Goal: Task Accomplishment & Management: Manage account settings

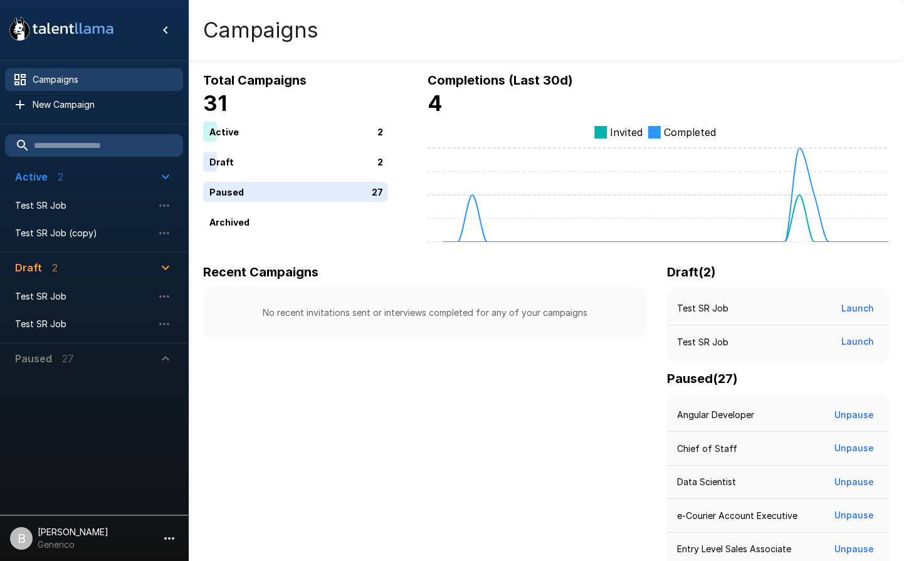
click at [85, 151] on input "text" at bounding box center [94, 145] width 178 height 23
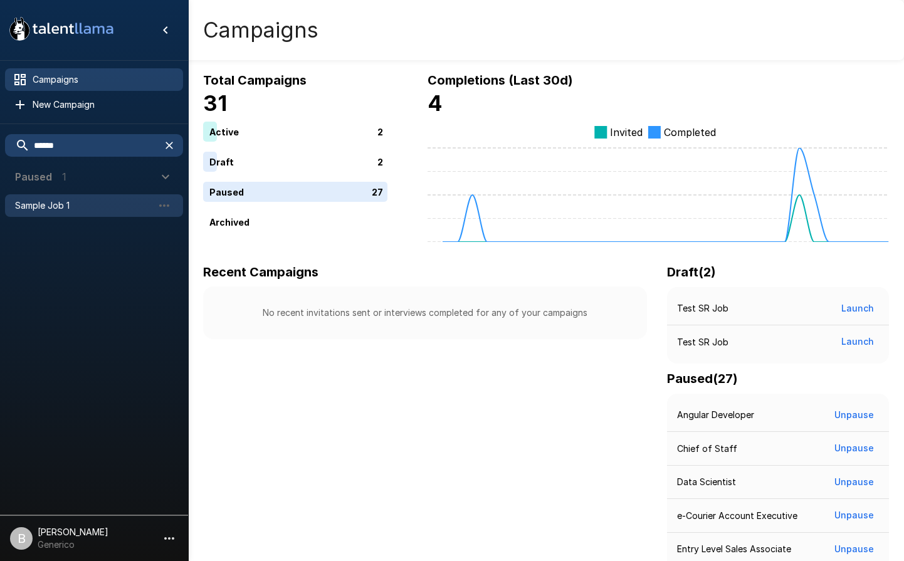
type input "******"
click at [91, 204] on span "Sample Job 1" at bounding box center [84, 205] width 138 height 13
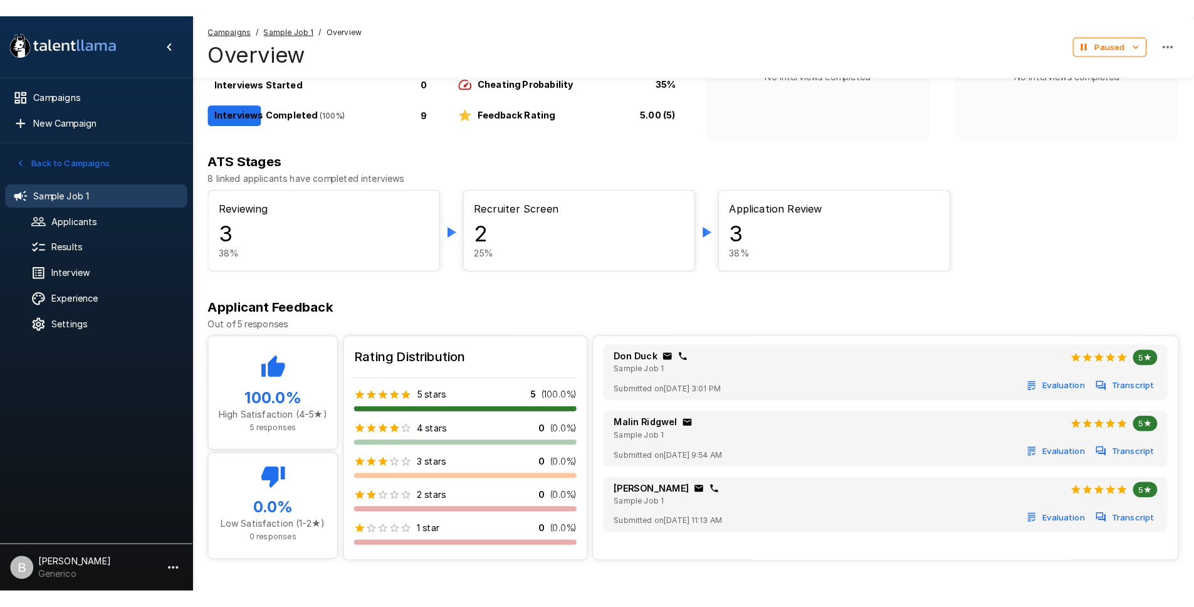
scroll to position [139, 0]
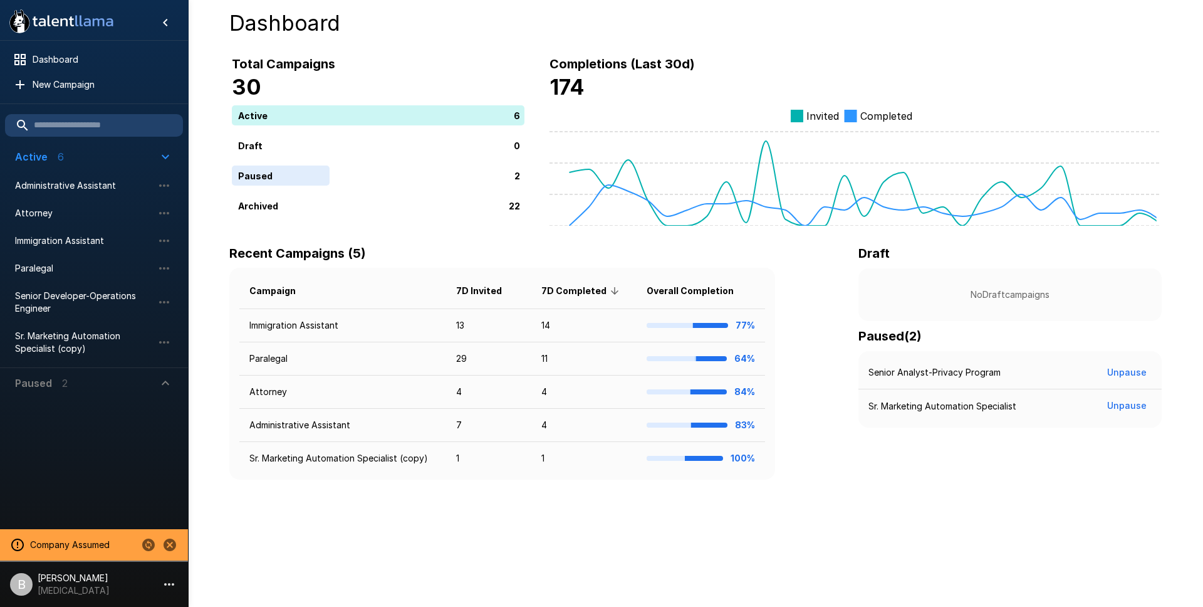
click at [85, 581] on p "[PERSON_NAME]" at bounding box center [74, 577] width 72 height 13
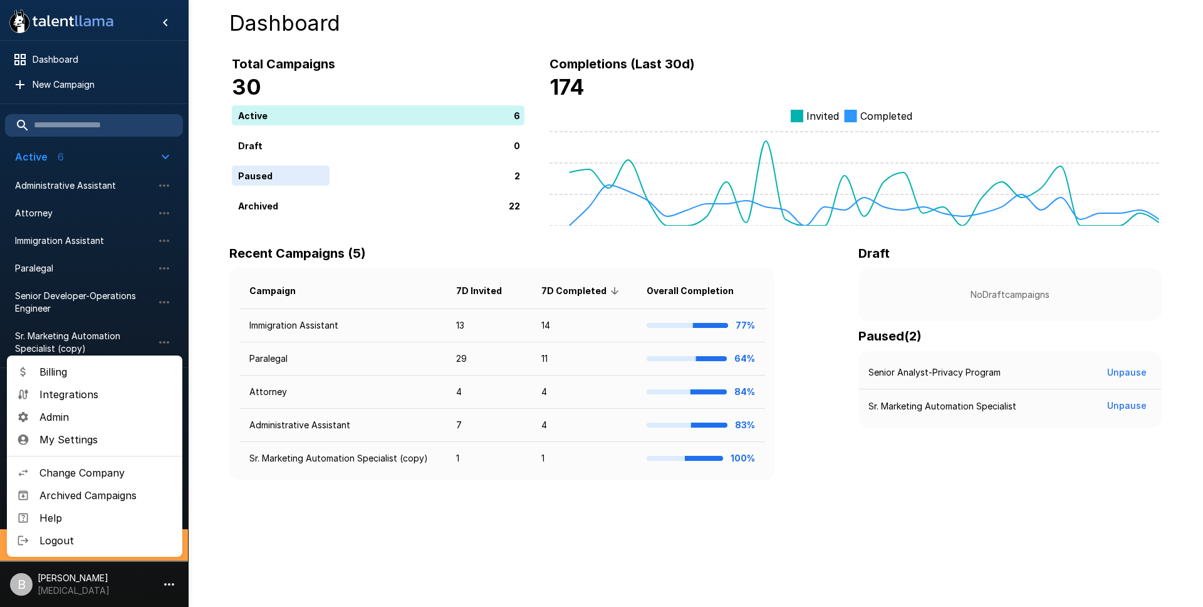
click at [91, 581] on div at bounding box center [601, 303] width 1203 height 607
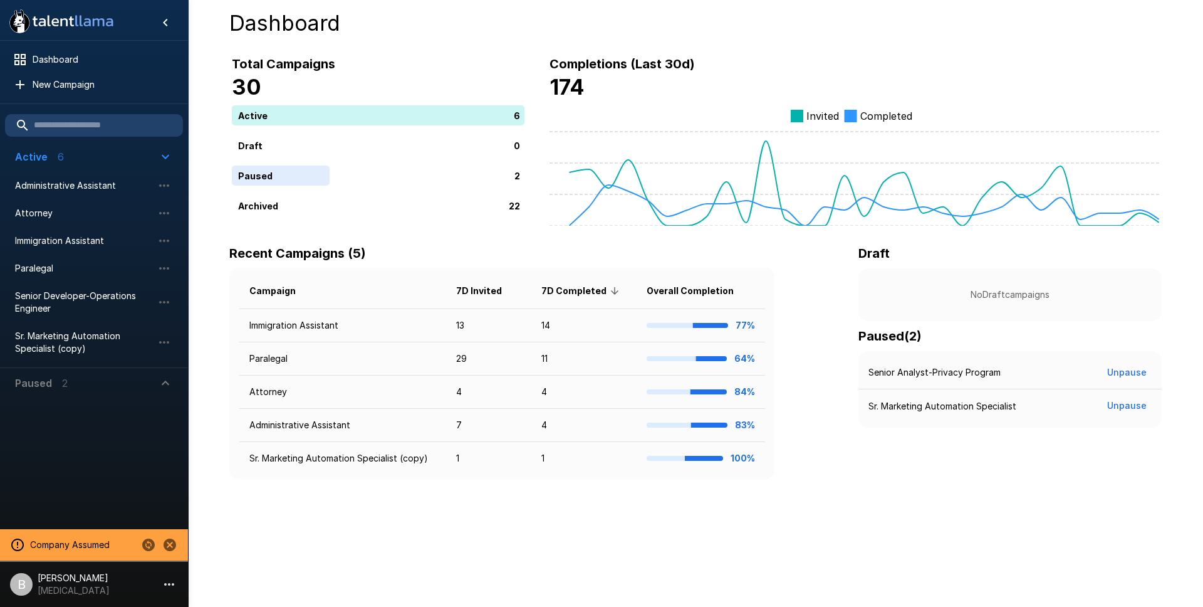
click at [143, 540] on icon "Change to another company" at bounding box center [148, 544] width 15 height 15
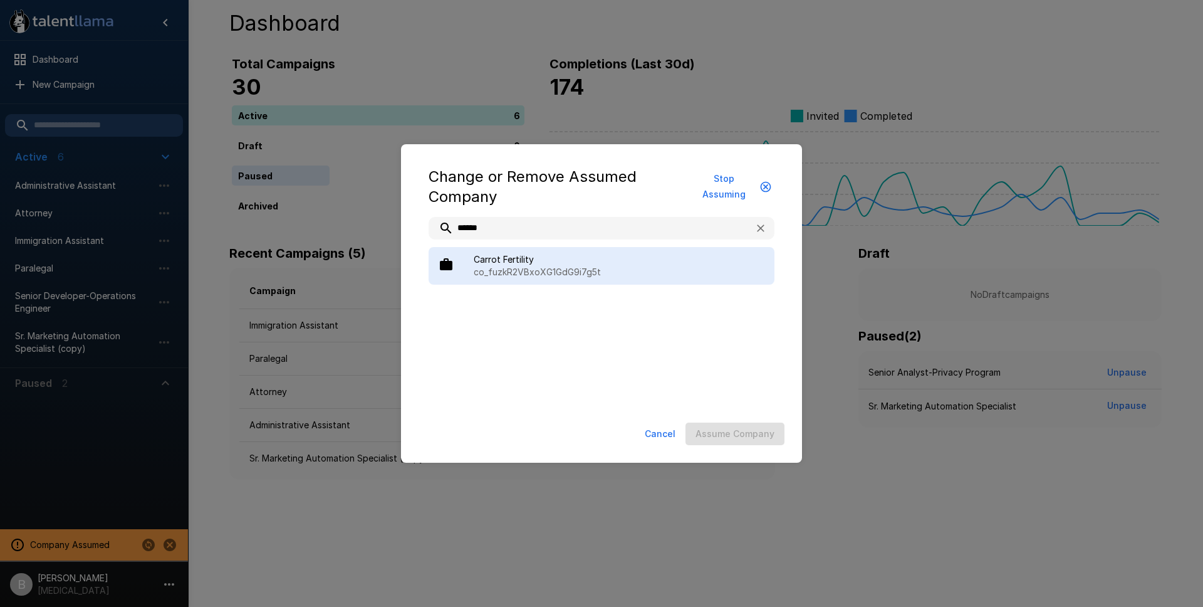
type input "******"
click at [525, 276] on p "co_fuzkR2VBxoXG1GdG9i7g5t" at bounding box center [619, 272] width 291 height 13
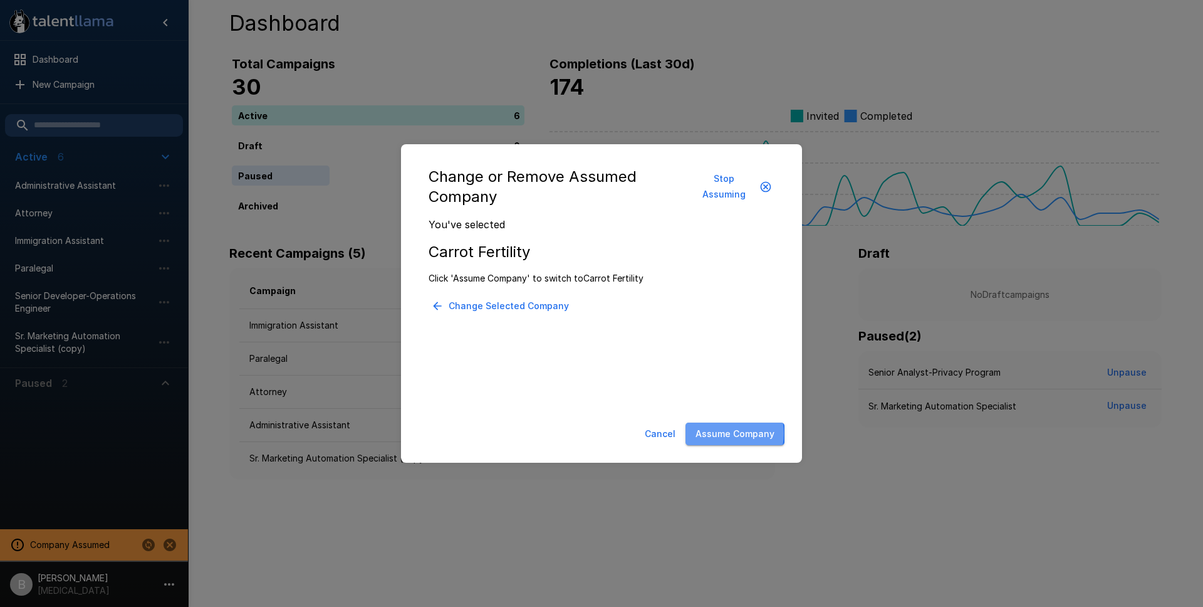
click at [724, 433] on button "Assume Company" at bounding box center [734, 433] width 99 height 23
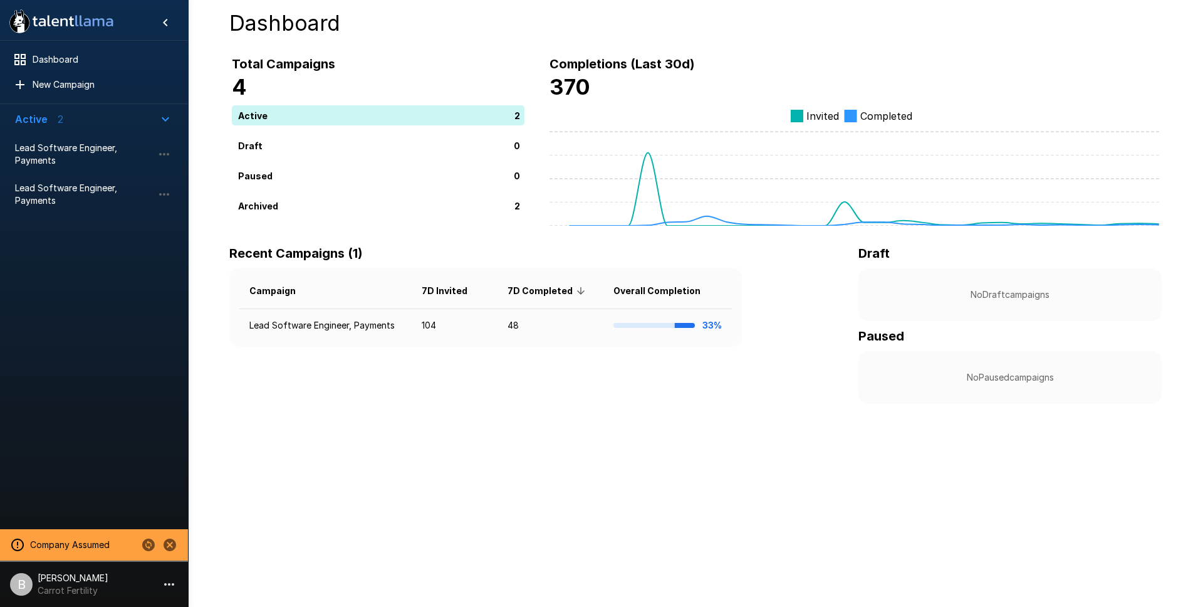
click at [48, 593] on p "Carrot Fertility" at bounding box center [73, 590] width 71 height 13
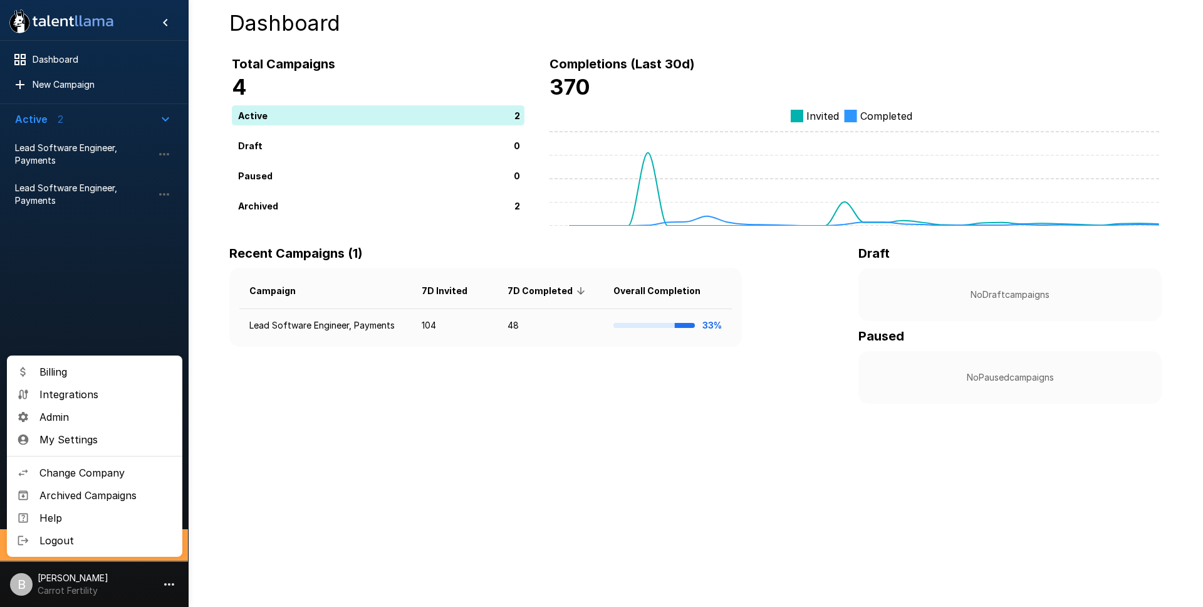
click at [80, 414] on span "Admin" at bounding box center [105, 416] width 133 height 15
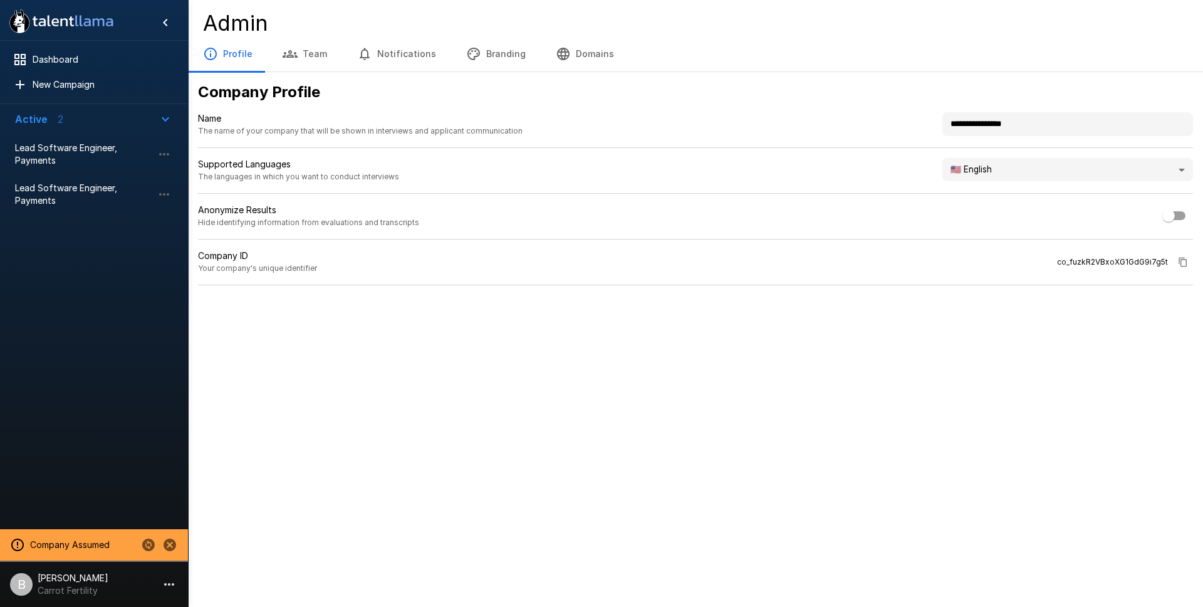
click at [309, 62] on button "Team" at bounding box center [305, 53] width 75 height 35
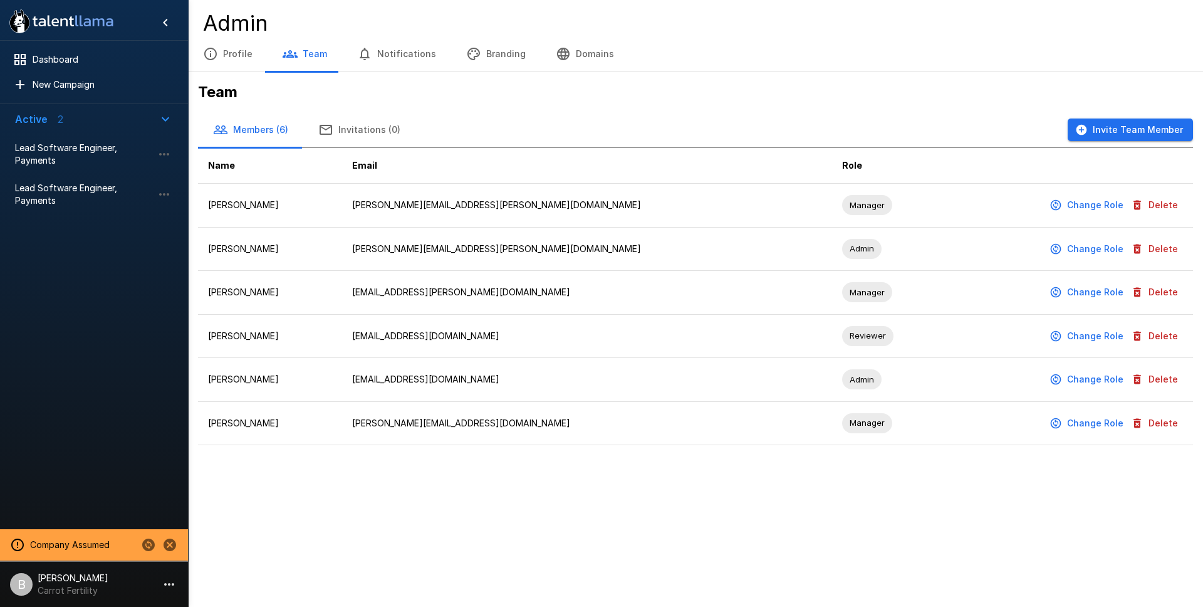
click at [417, 61] on button "Notifications" at bounding box center [396, 53] width 109 height 35
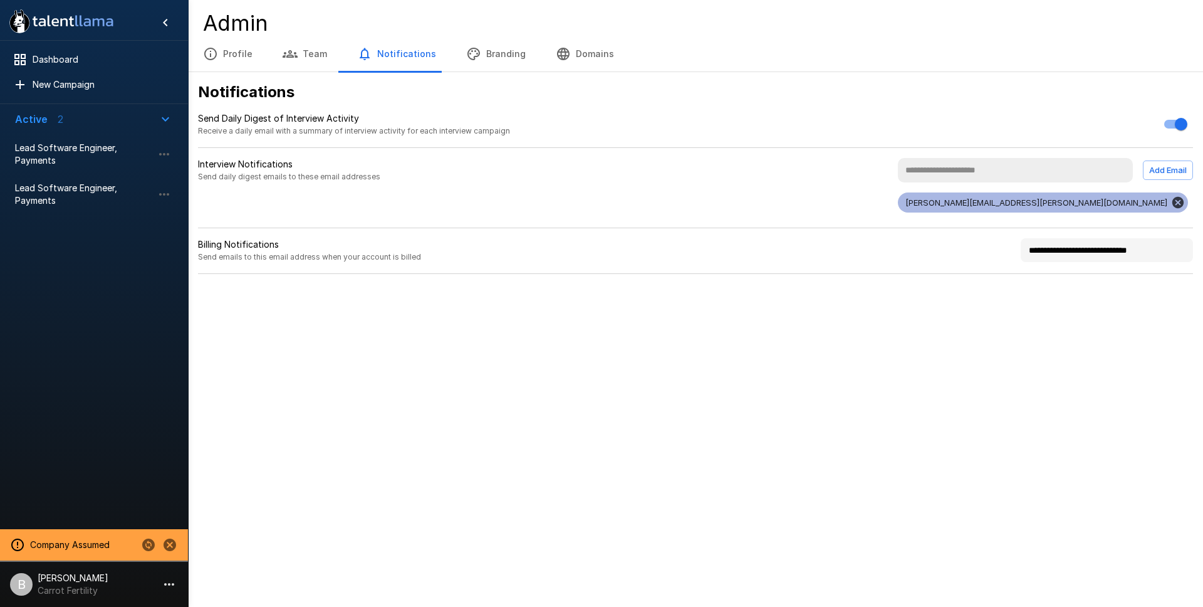
click at [486, 53] on button "Branding" at bounding box center [496, 53] width 90 height 35
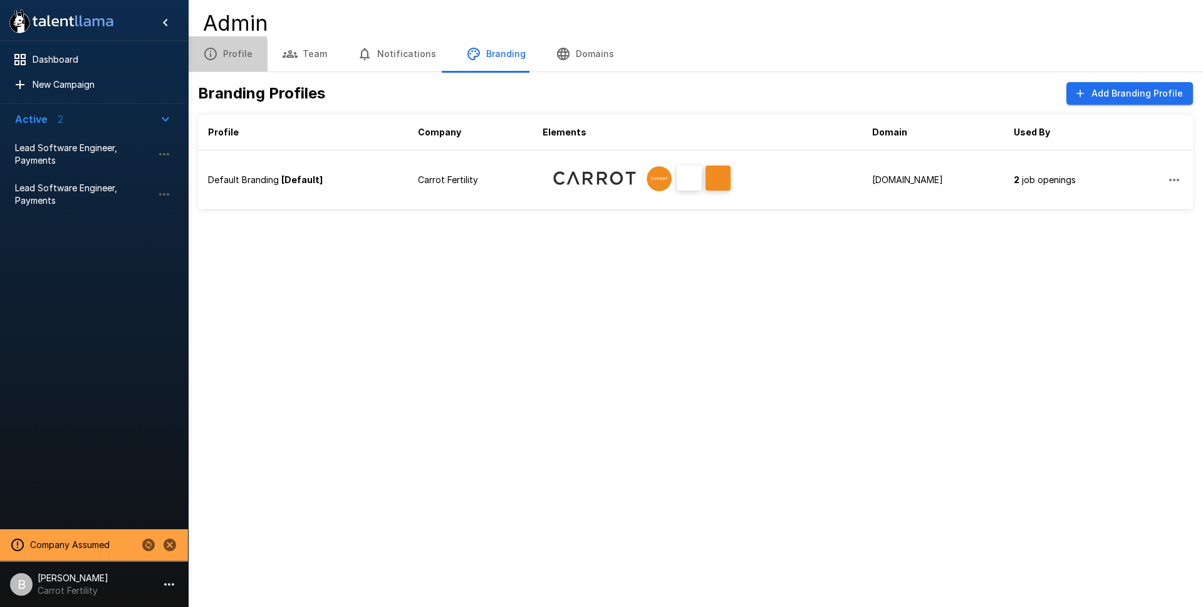
click at [219, 58] on button "Profile" at bounding box center [228, 53] width 80 height 35
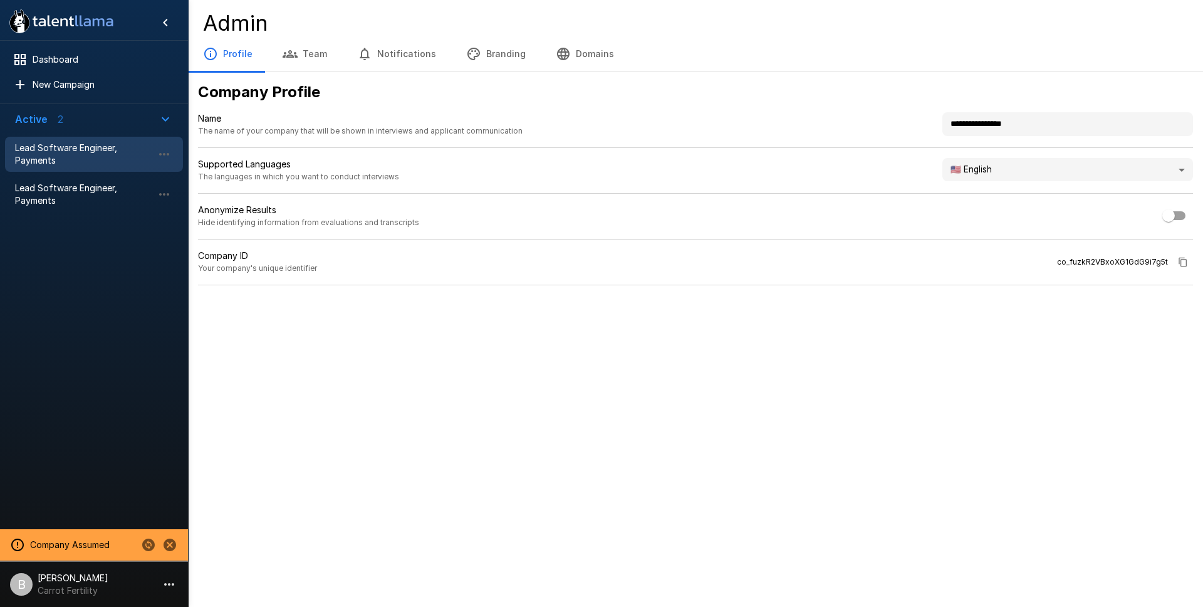
click at [70, 151] on span "Lead Software Engineer, Payments" at bounding box center [84, 154] width 138 height 25
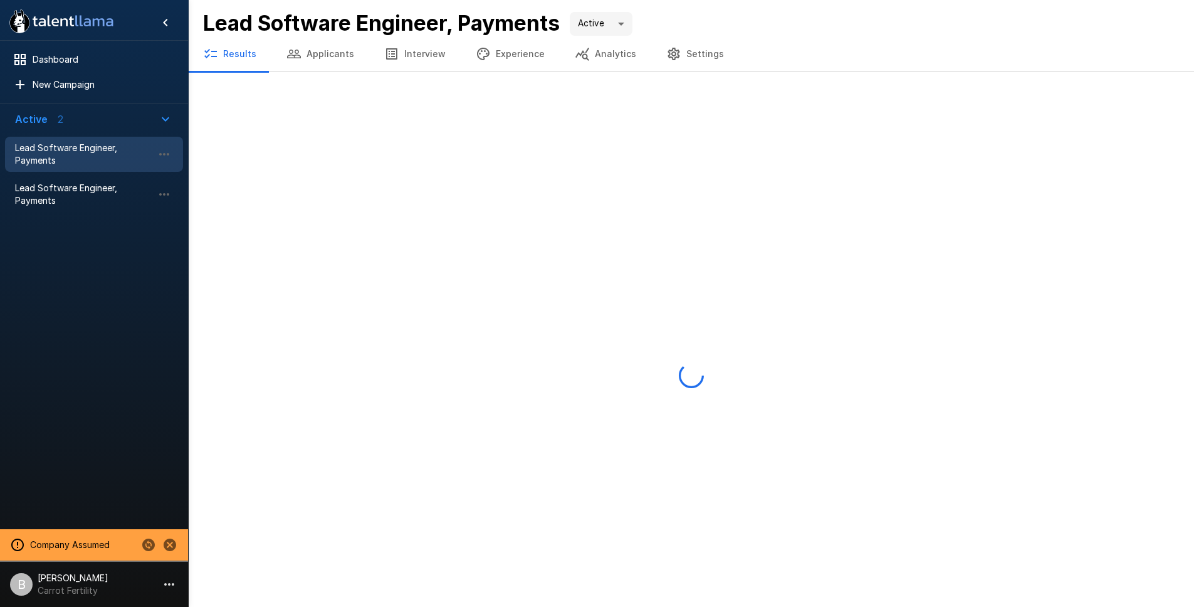
click at [38, 594] on p "Carrot Fertility" at bounding box center [73, 590] width 71 height 13
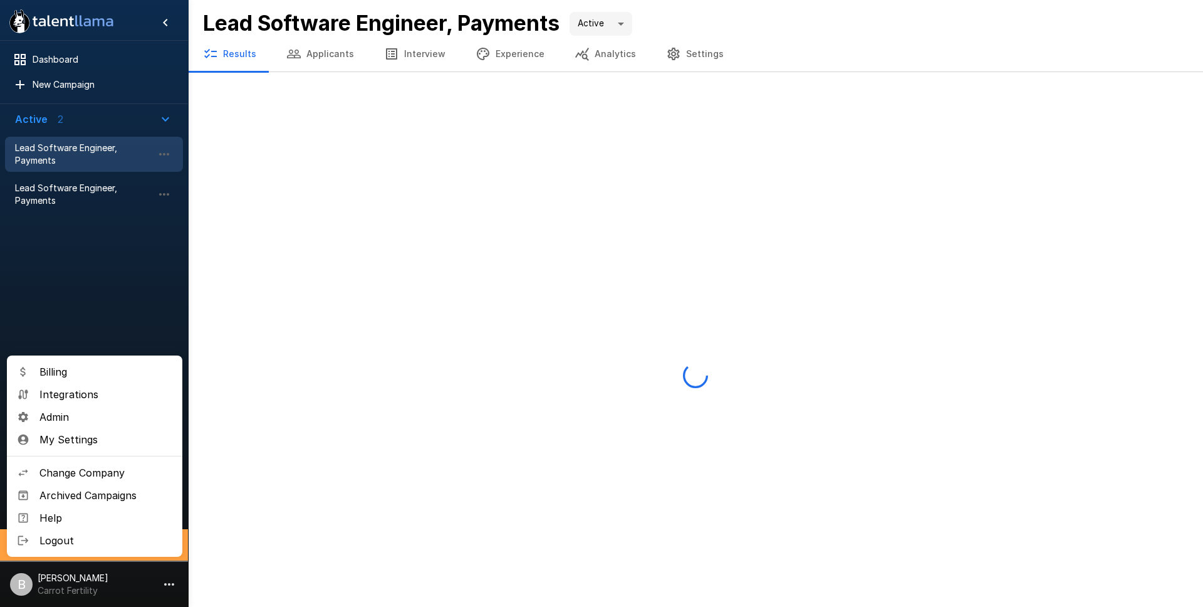
click at [63, 582] on div at bounding box center [601, 303] width 1203 height 607
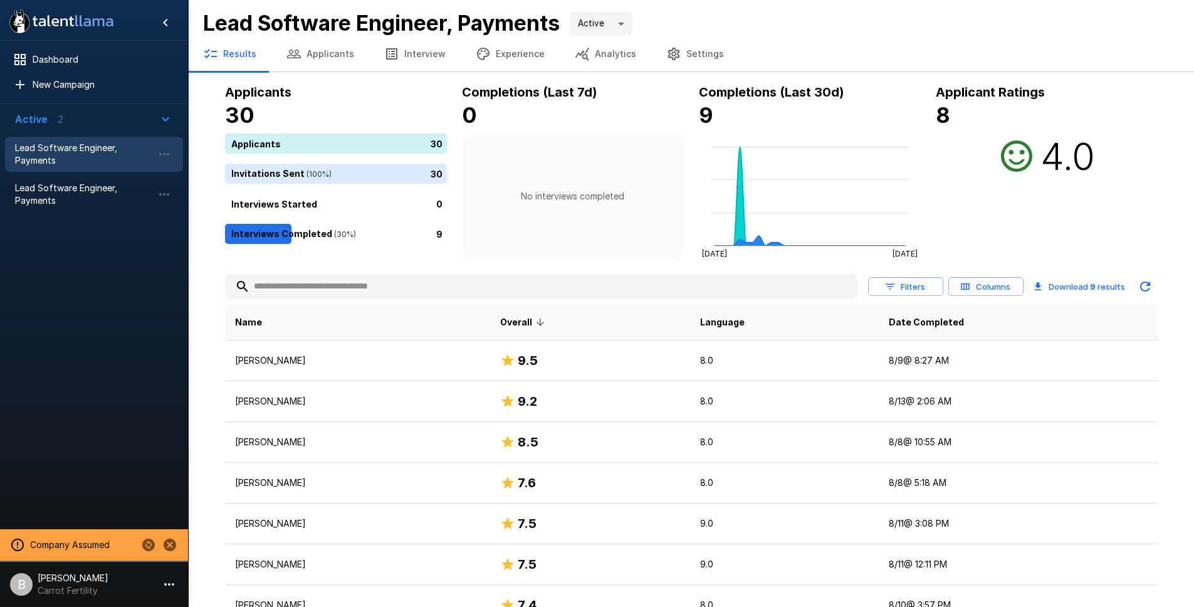
click at [58, 578] on p "[PERSON_NAME]" at bounding box center [73, 577] width 71 height 13
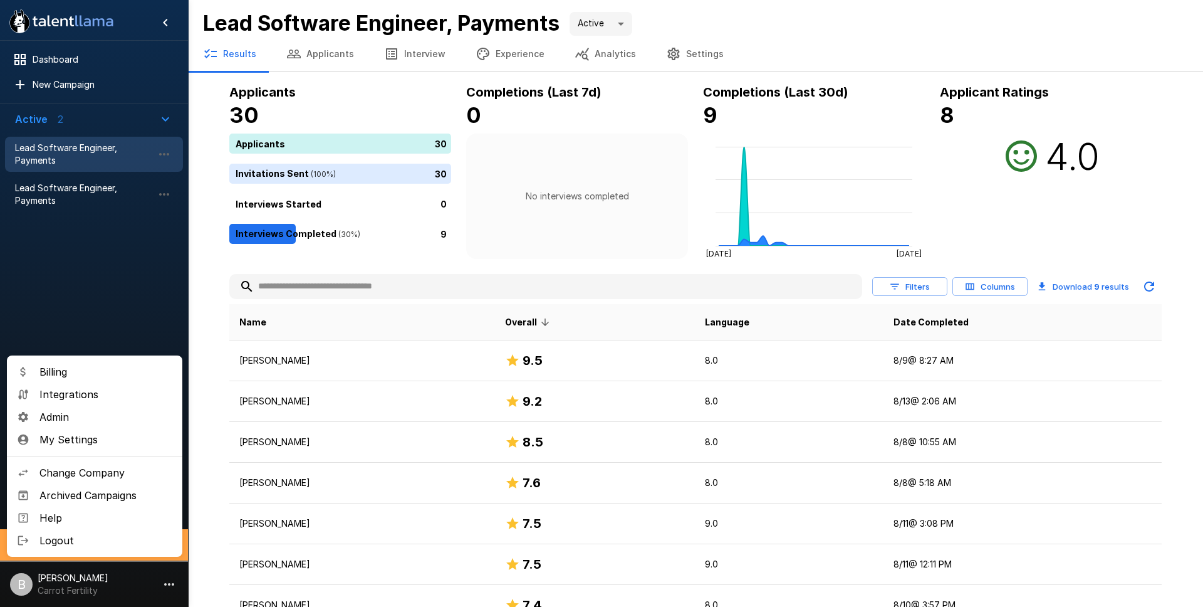
click at [95, 410] on span "Admin" at bounding box center [105, 416] width 133 height 15
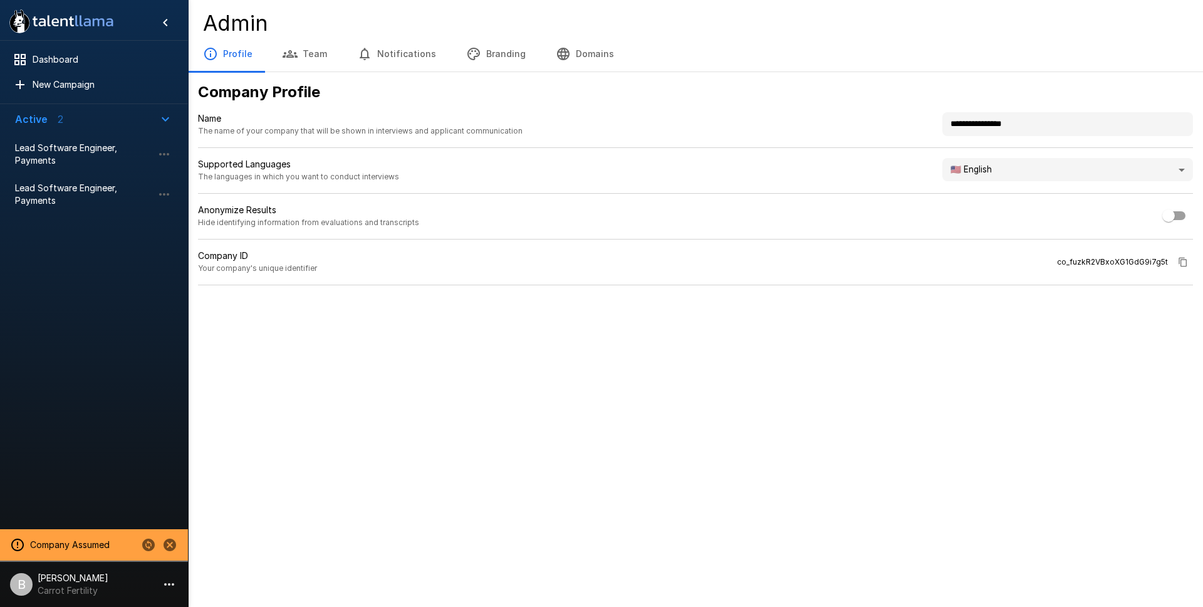
click at [491, 50] on button "Branding" at bounding box center [496, 53] width 90 height 35
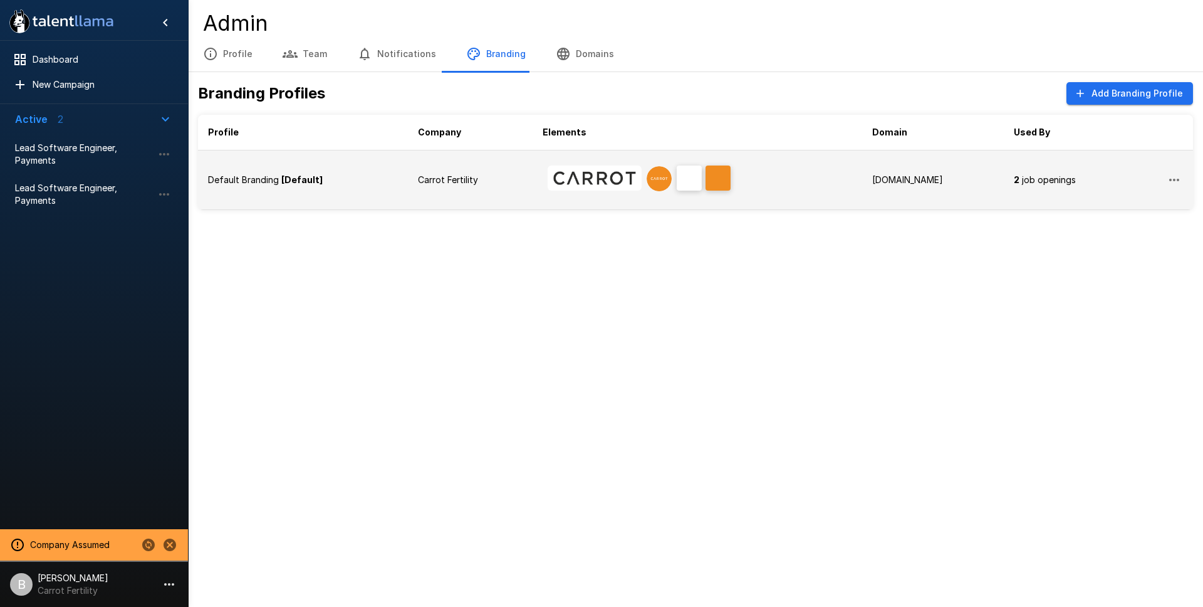
click at [250, 182] on p "Default Branding" at bounding box center [243, 180] width 71 height 13
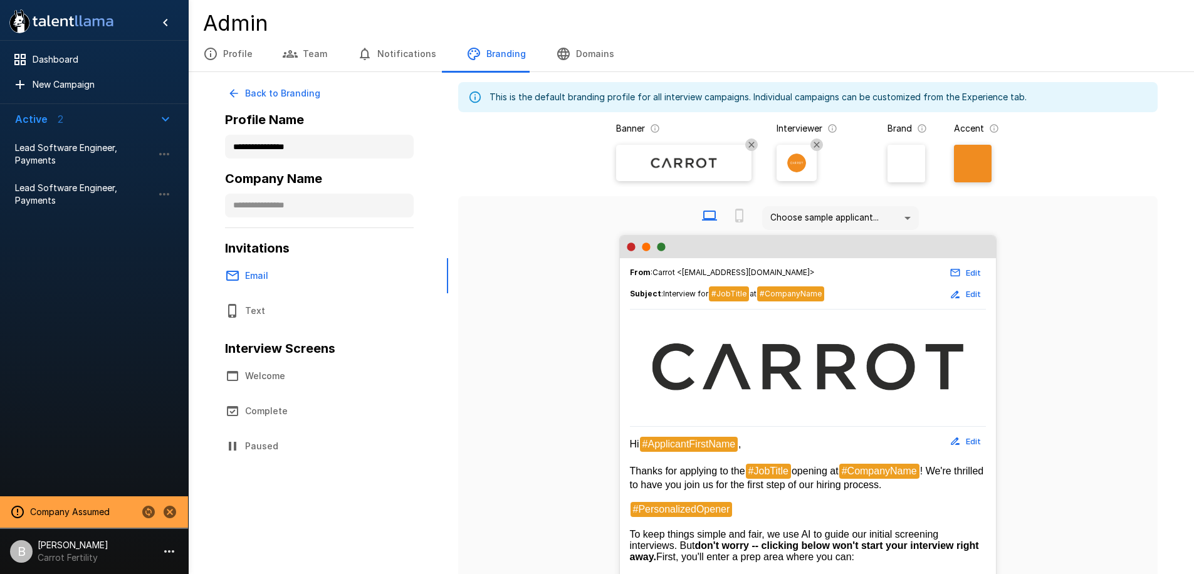
scroll to position [328, 0]
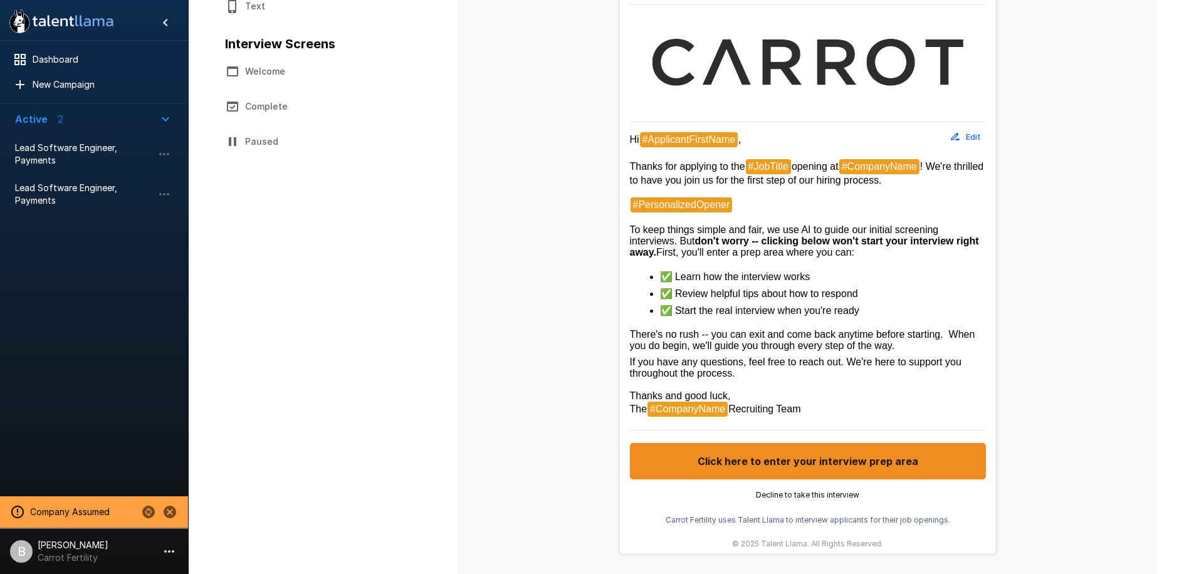
click at [262, 101] on button "Complete" at bounding box center [323, 106] width 226 height 35
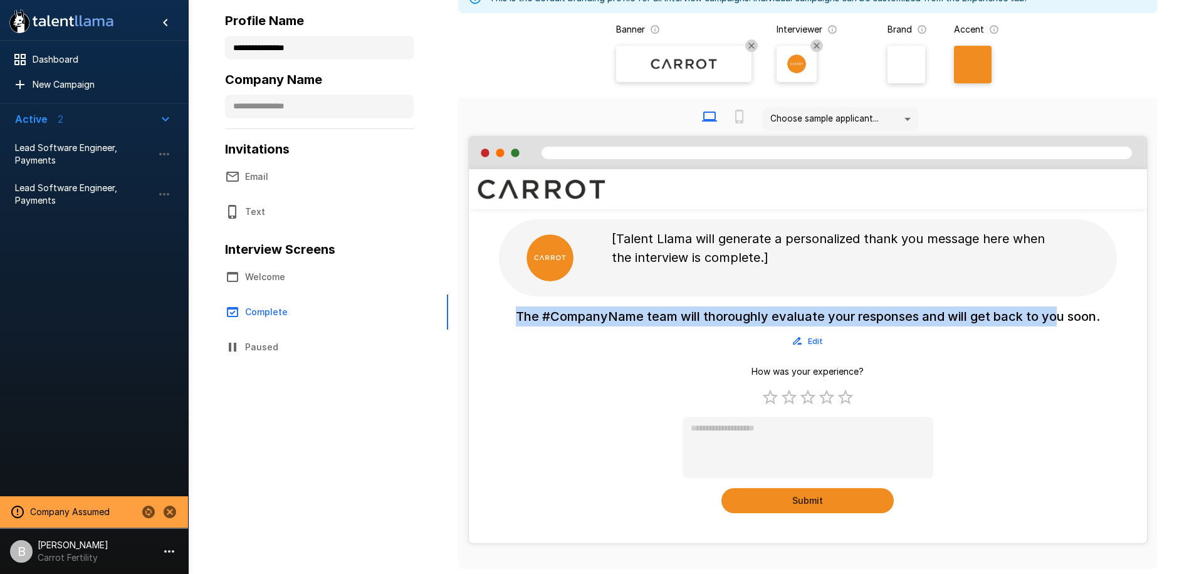
drag, startPoint x: 510, startPoint y: 319, endPoint x: 1053, endPoint y: 316, distance: 542.6
click at [1053, 316] on div "The #CompanyName team will thoroughly evaluate your responses and will get back…" at bounding box center [808, 409] width 678 height 207
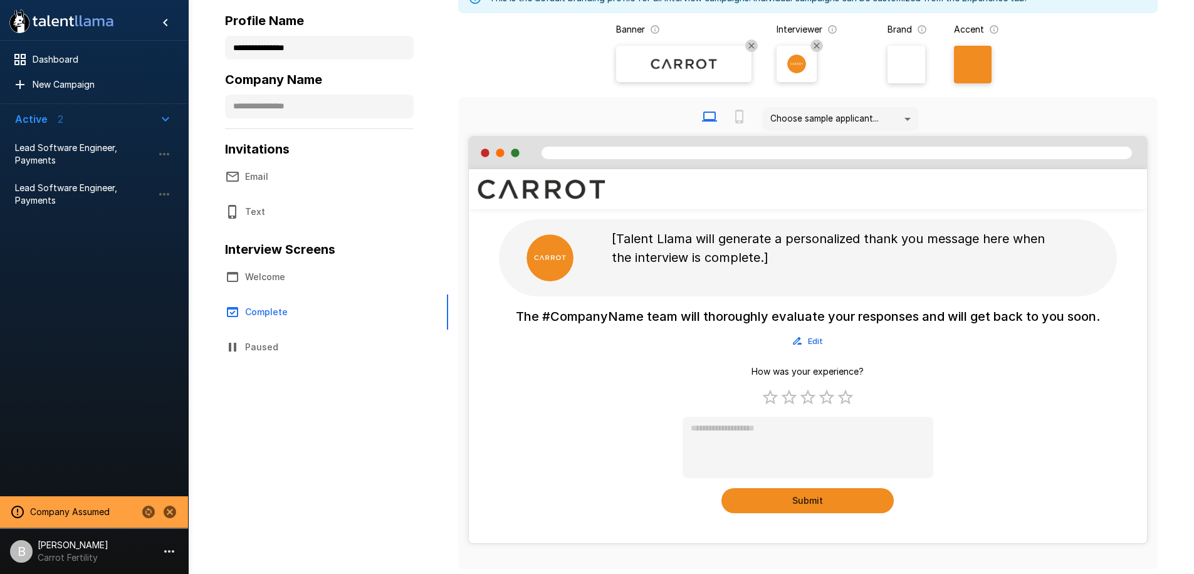
click at [1064, 316] on h6 "The #CompanyName team will thoroughly evaluate your responses and will get back…" at bounding box center [808, 316] width 584 height 20
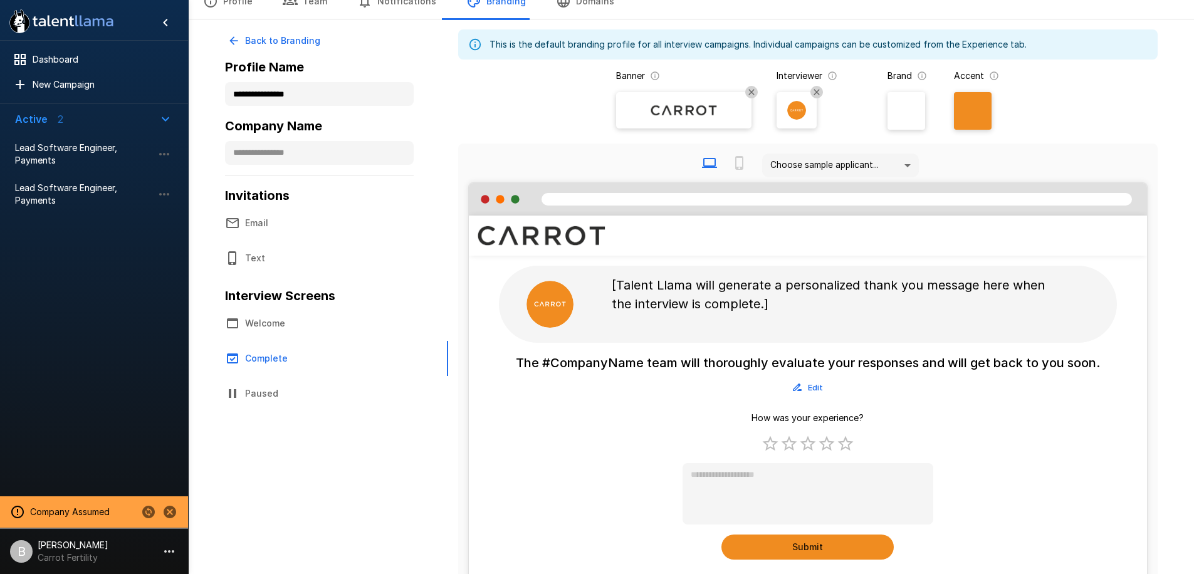
scroll to position [0, 0]
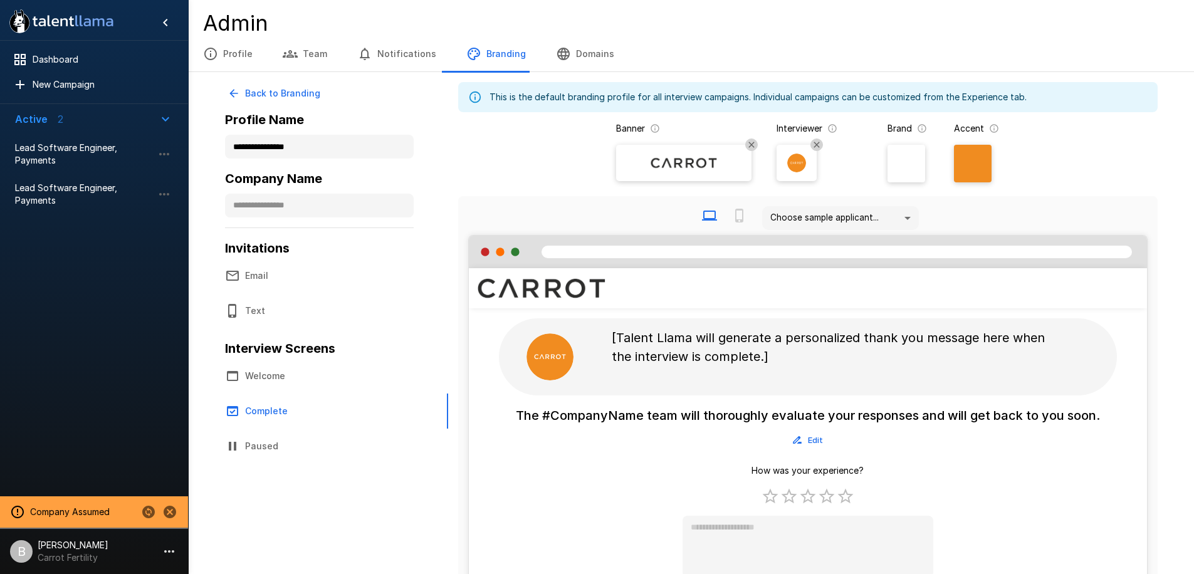
click at [283, 282] on button "Email" at bounding box center [323, 275] width 226 height 35
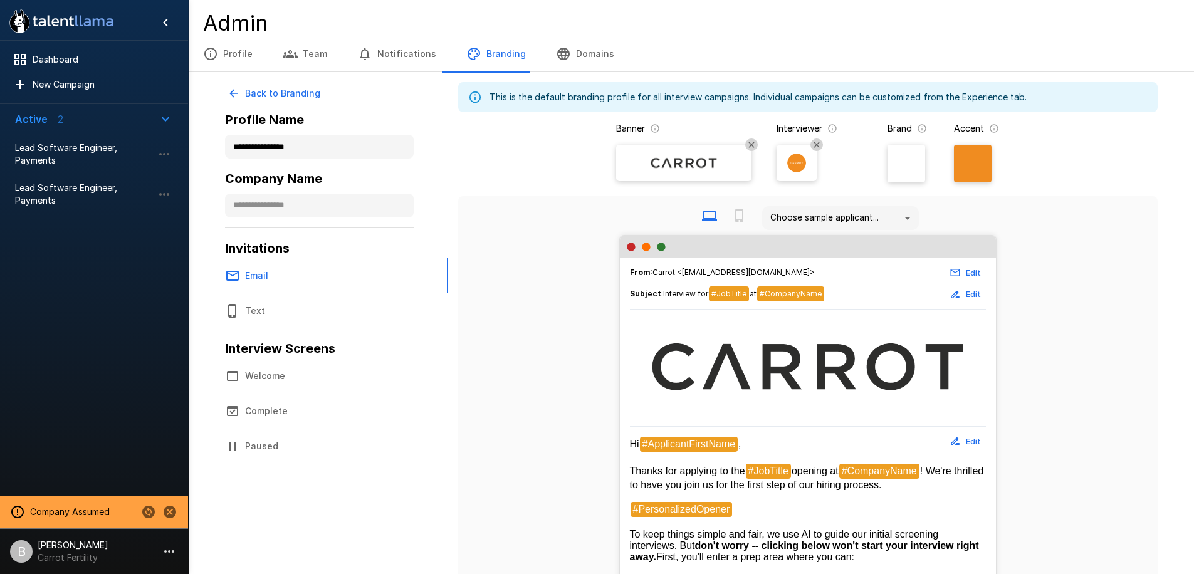
drag, startPoint x: 679, startPoint y: 273, endPoint x: 768, endPoint y: 271, distance: 89.0
click at [767, 271] on span "From : Carrot <[EMAIL_ADDRESS][DOMAIN_NAME]>" at bounding box center [722, 272] width 185 height 13
click at [783, 269] on div "From : [PERSON_NAME] <[EMAIL_ADDRESS][DOMAIN_NAME]> Edit" at bounding box center [808, 272] width 356 height 19
click at [972, 271] on button "Edit" at bounding box center [965, 272] width 40 height 19
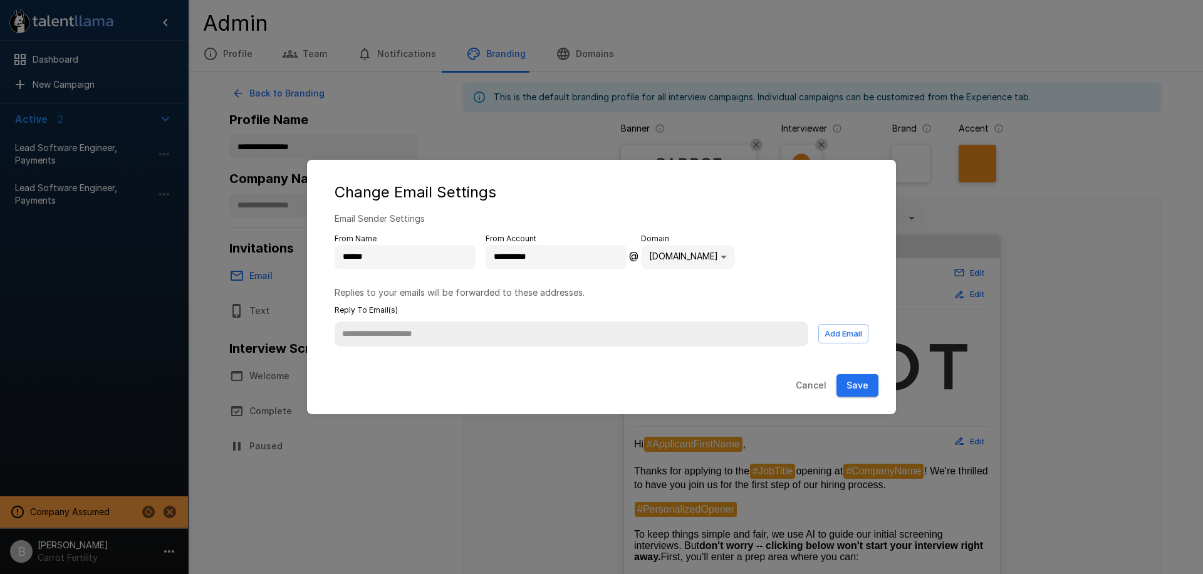
click at [815, 384] on button "Cancel" at bounding box center [811, 385] width 41 height 23
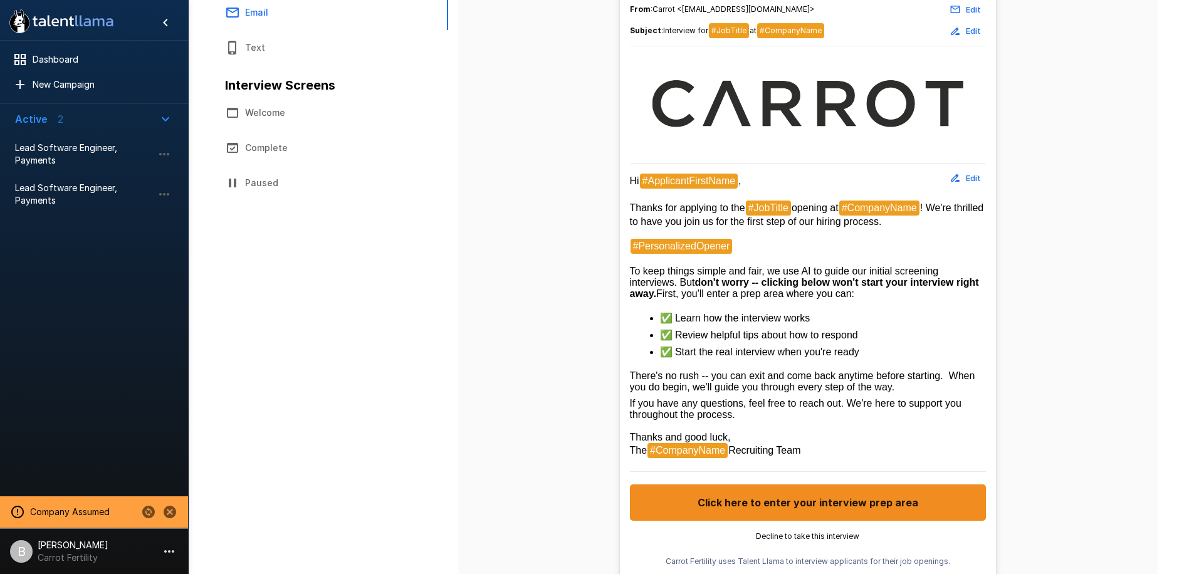
click at [267, 148] on button "Complete" at bounding box center [323, 147] width 226 height 35
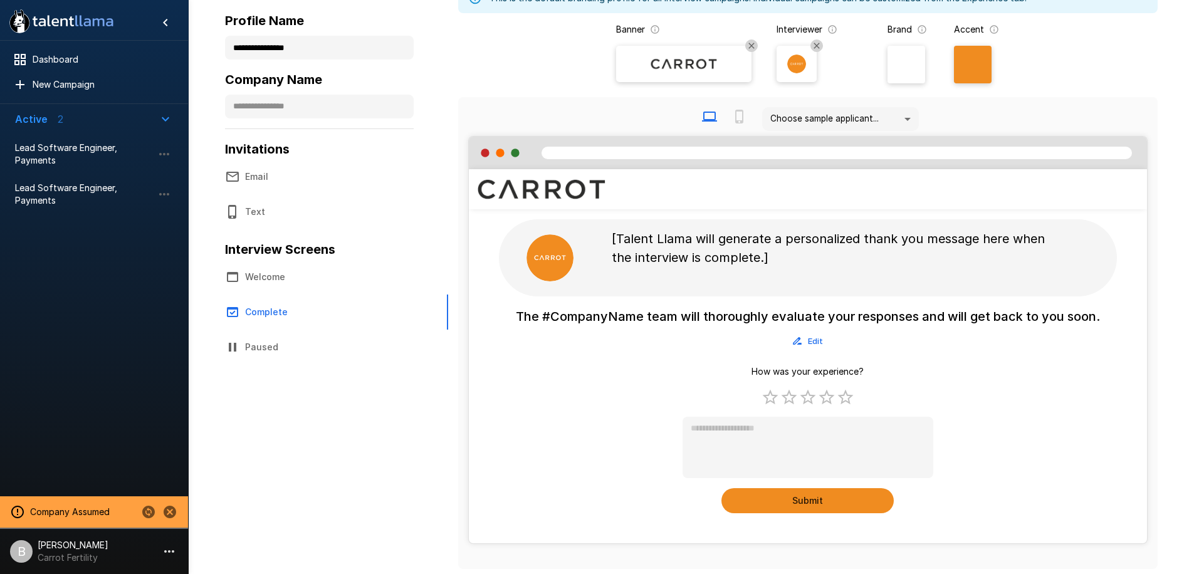
click at [814, 332] on button "Edit" at bounding box center [808, 340] width 40 height 19
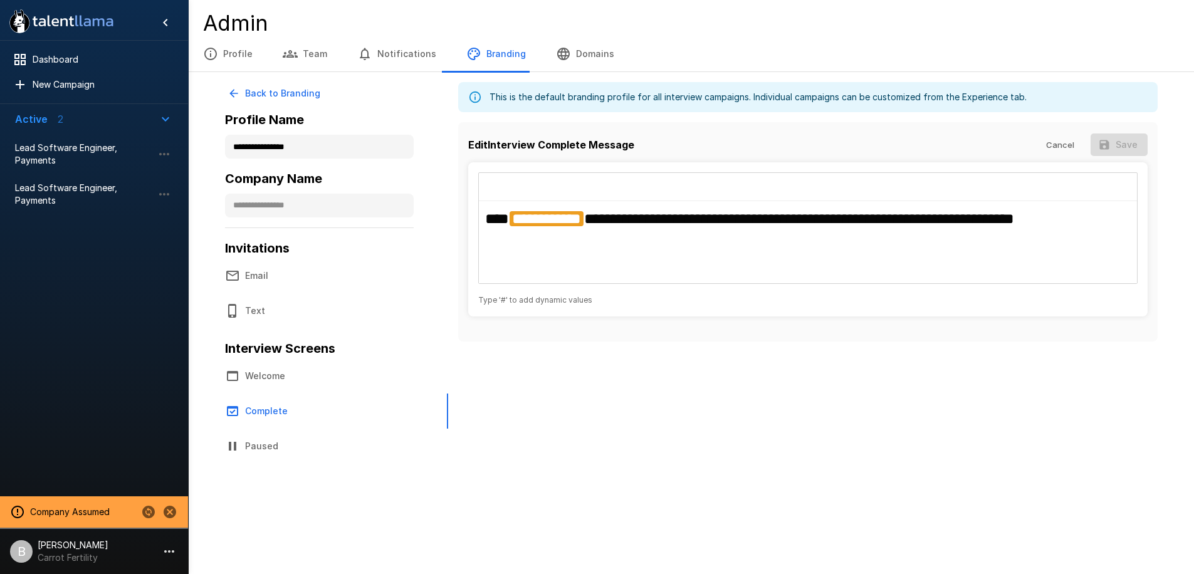
scroll to position [0, 0]
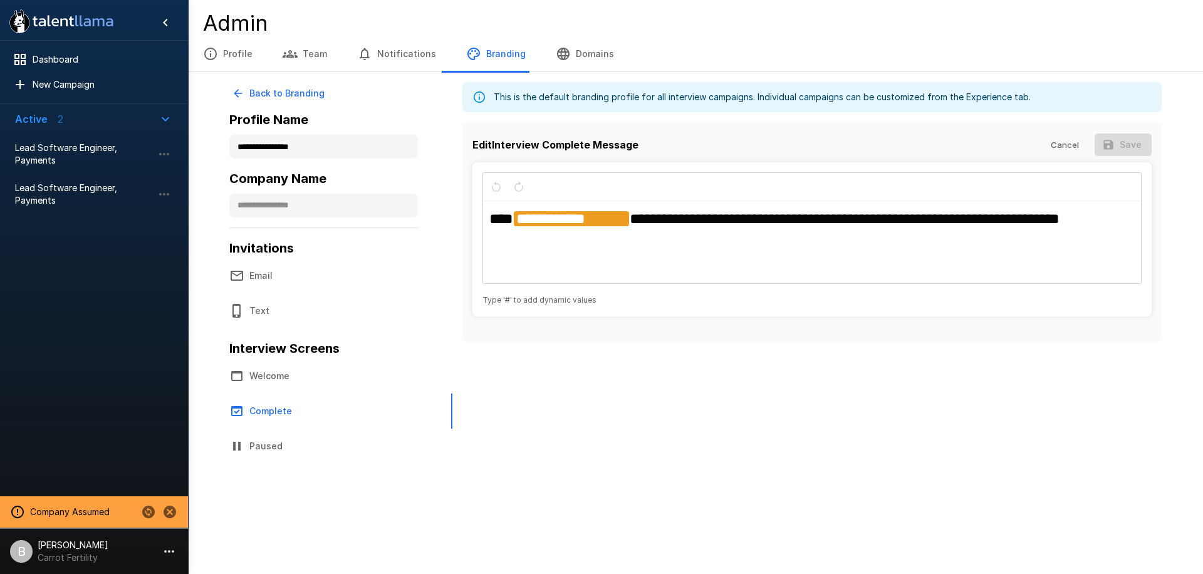
click at [685, 226] on span "**********" at bounding box center [845, 218] width 430 height 15
click at [1053, 132] on div "Edit Interview Complete Message Cancel Save" at bounding box center [811, 144] width 679 height 35
click at [1056, 137] on button "Cancel" at bounding box center [1064, 144] width 40 height 23
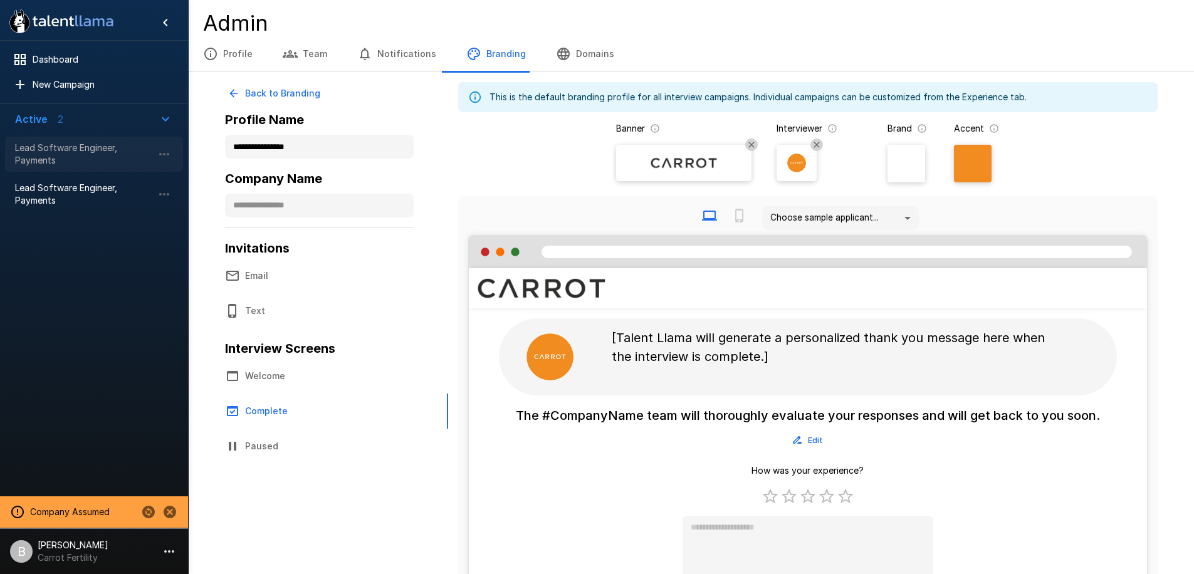
click at [35, 146] on span "Lead Software Engineer, Payments" at bounding box center [84, 154] width 138 height 25
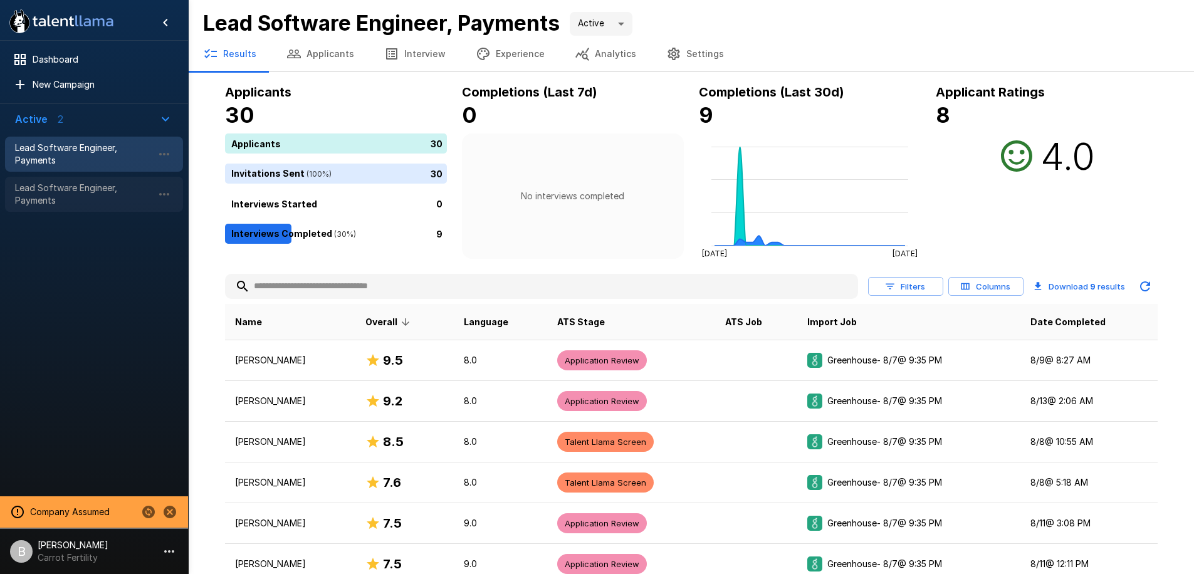
click at [49, 184] on span "Lead Software Engineer, Payments" at bounding box center [84, 194] width 138 height 25
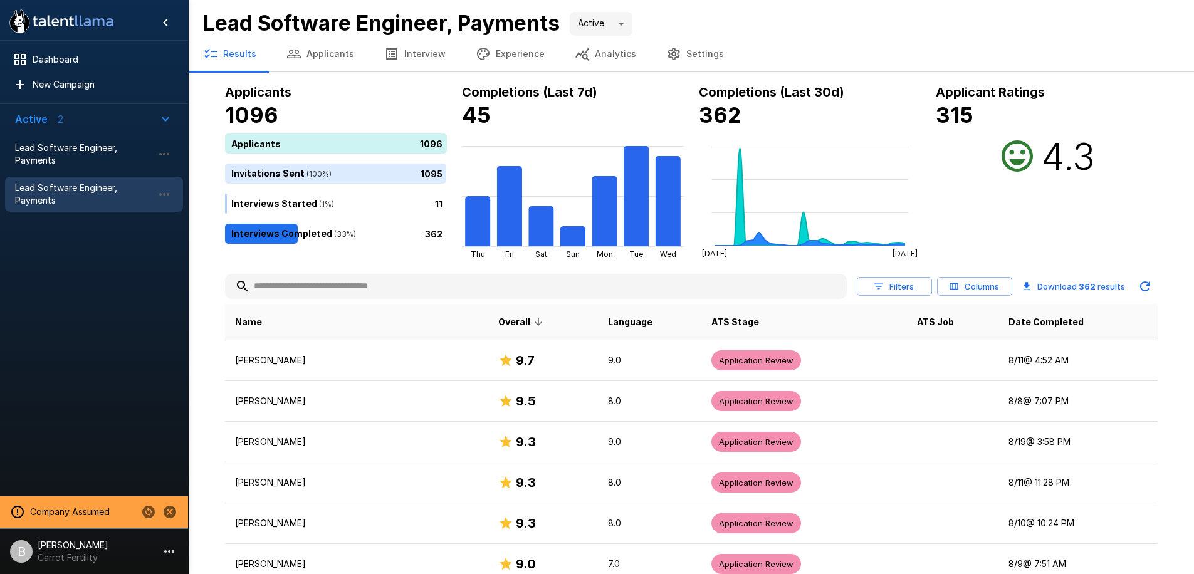
click at [608, 56] on button "Analytics" at bounding box center [605, 53] width 91 height 35
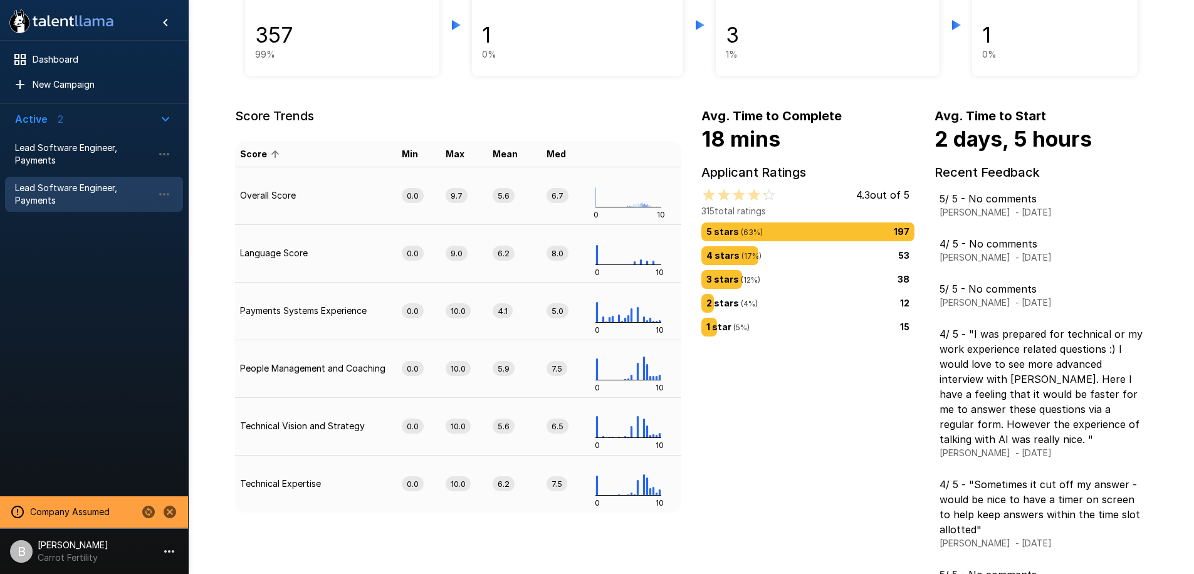
scroll to position [96, 0]
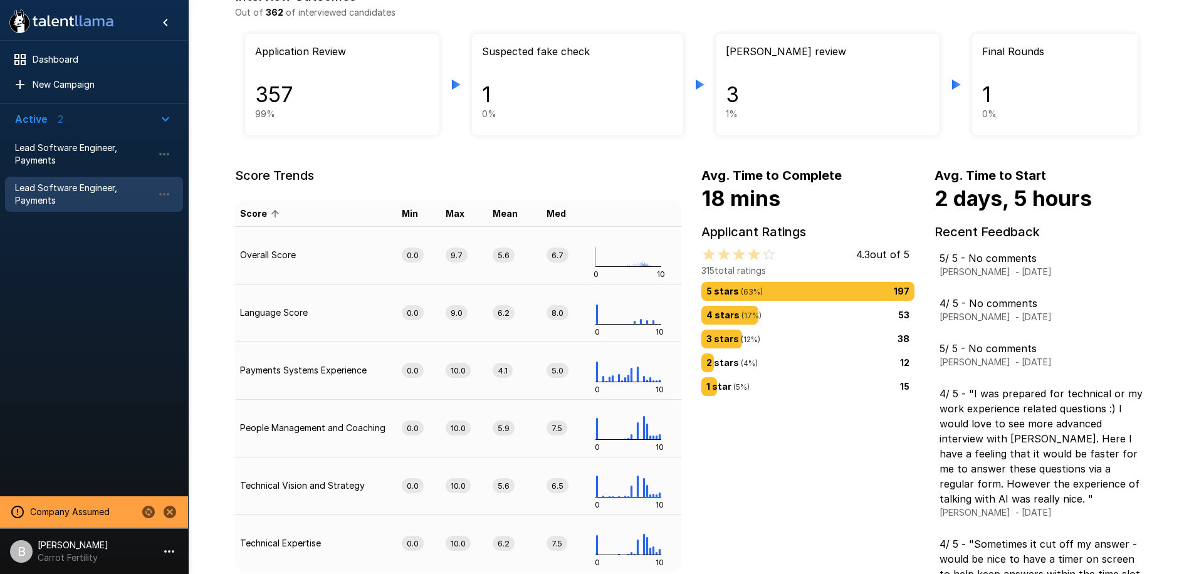
click at [748, 312] on span "( 17 %)" at bounding box center [750, 315] width 22 height 9
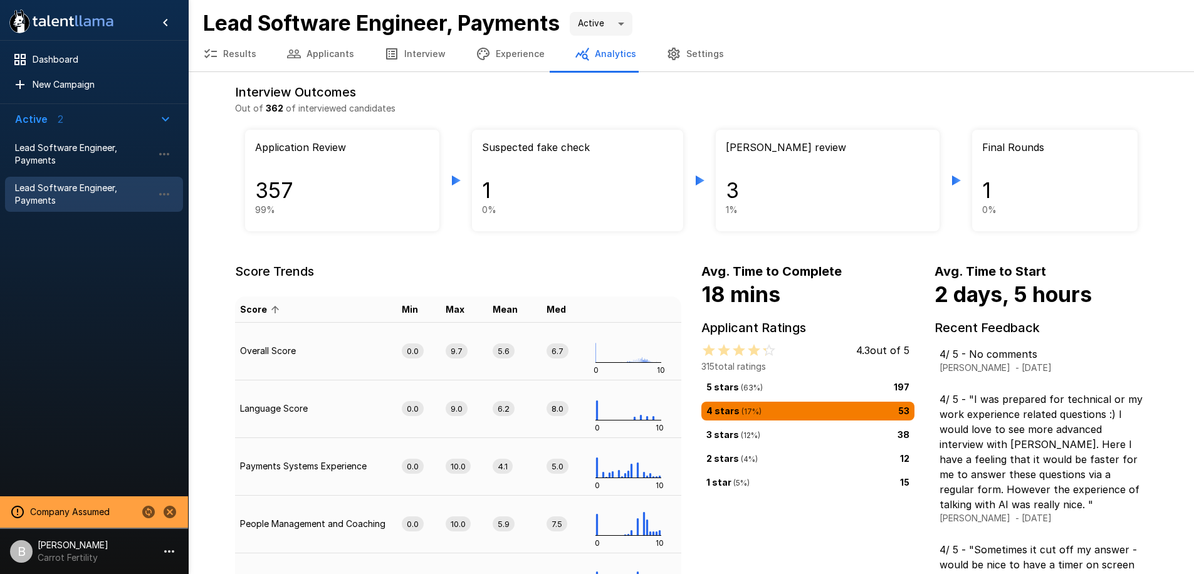
scroll to position [17, 0]
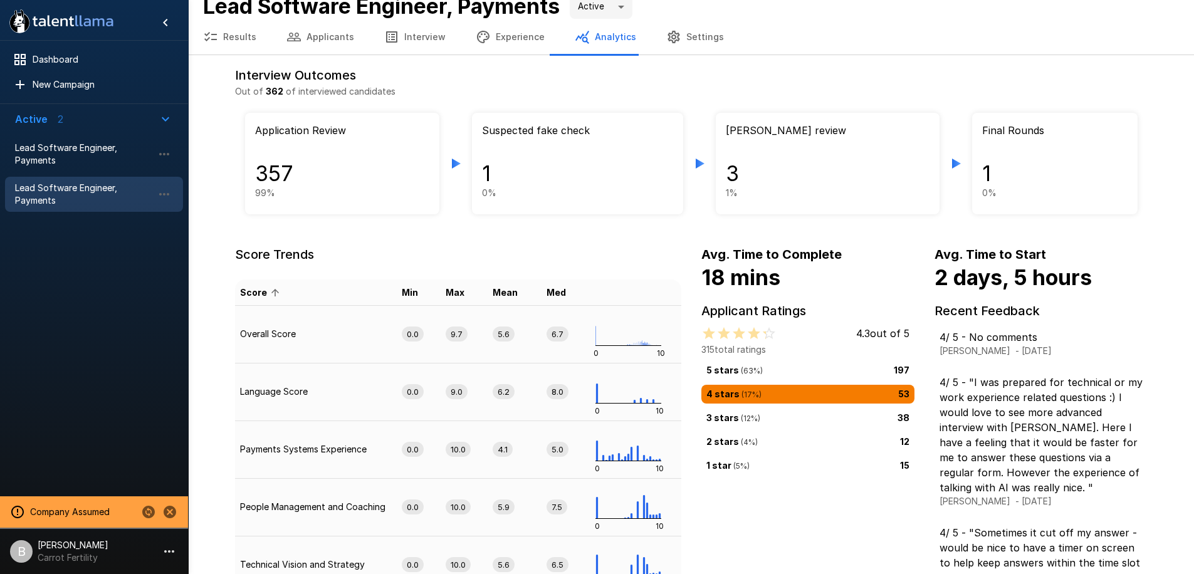
click at [756, 452] on div "5 stars ( 63 %) 197 4 stars ( 17 %) 53 3 stars ( 12 %) 38 2 stars ( 4 %) 12 1 s…" at bounding box center [807, 420] width 213 height 119
click at [744, 472] on div "1 star ( 5 %) 15" at bounding box center [807, 465] width 213 height 19
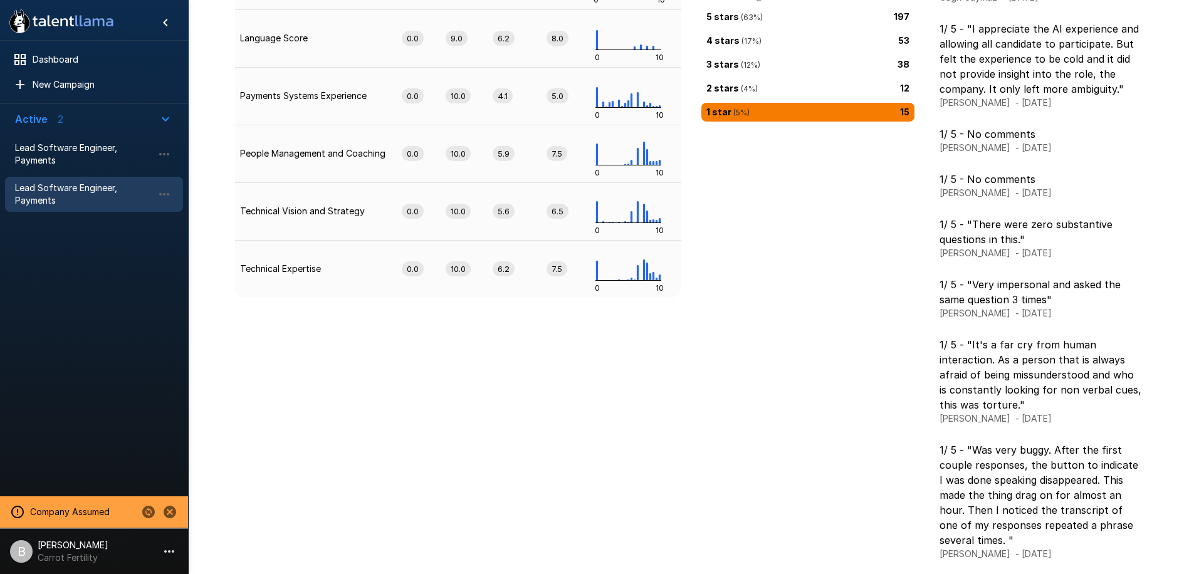
scroll to position [0, 0]
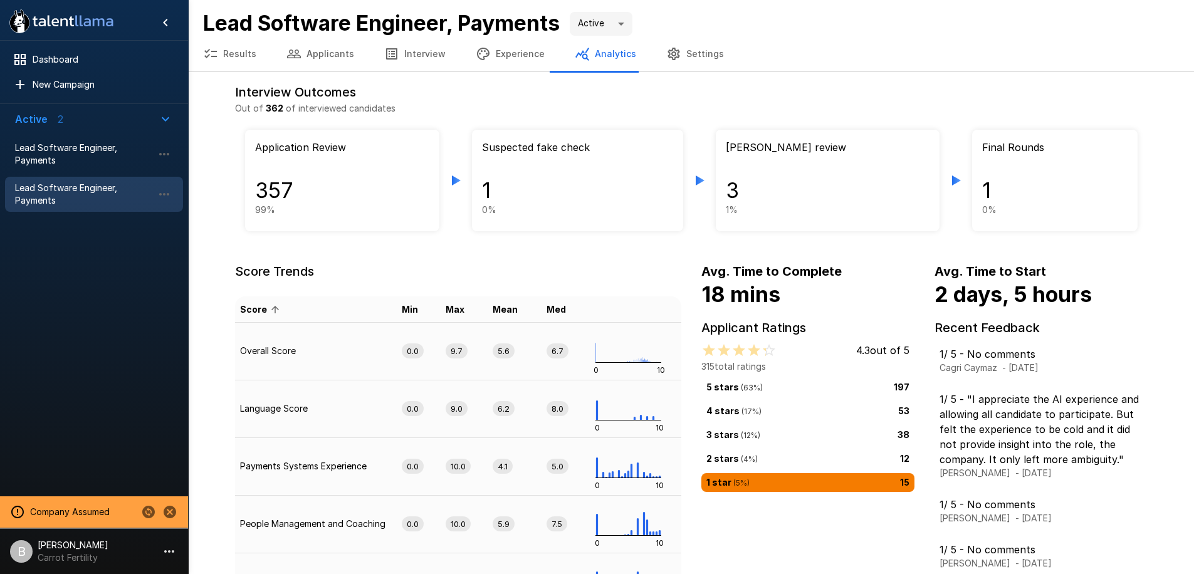
click at [736, 378] on div at bounding box center [807, 387] width 213 height 19
